Goal: Transaction & Acquisition: Purchase product/service

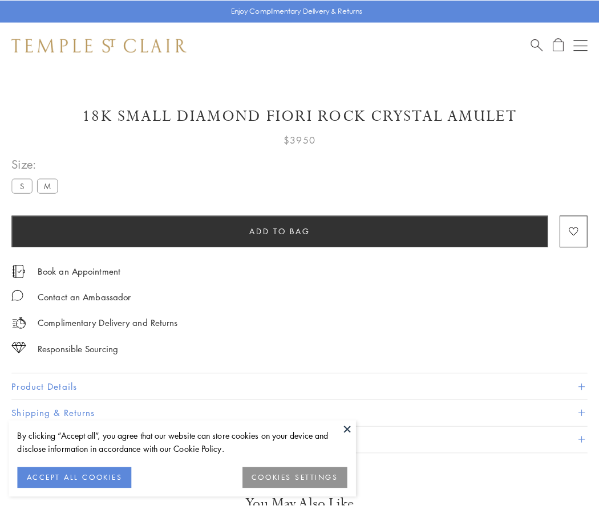
scroll to position [23, 0]
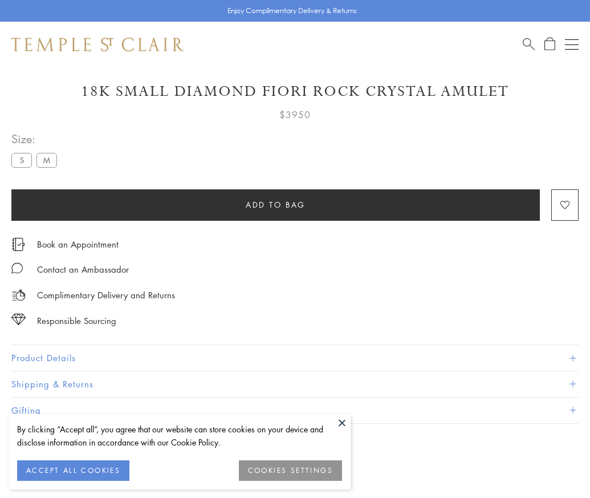
click at [275, 204] on span "Add to bag" at bounding box center [276, 204] width 60 height 13
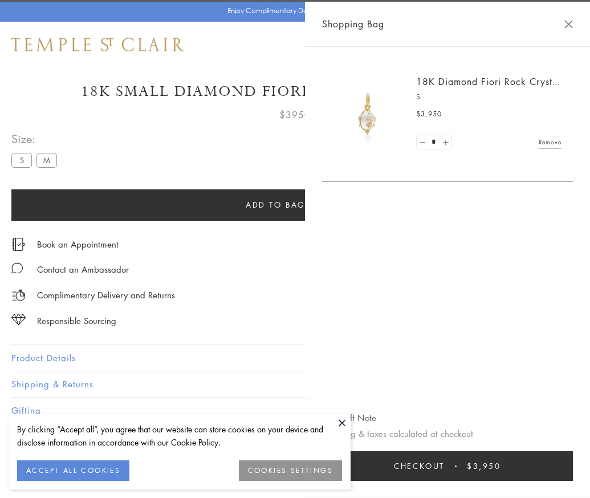
click at [573, 474] on button "Checkout $3,950" at bounding box center [447, 466] width 251 height 30
